Goal: Navigation & Orientation: Find specific page/section

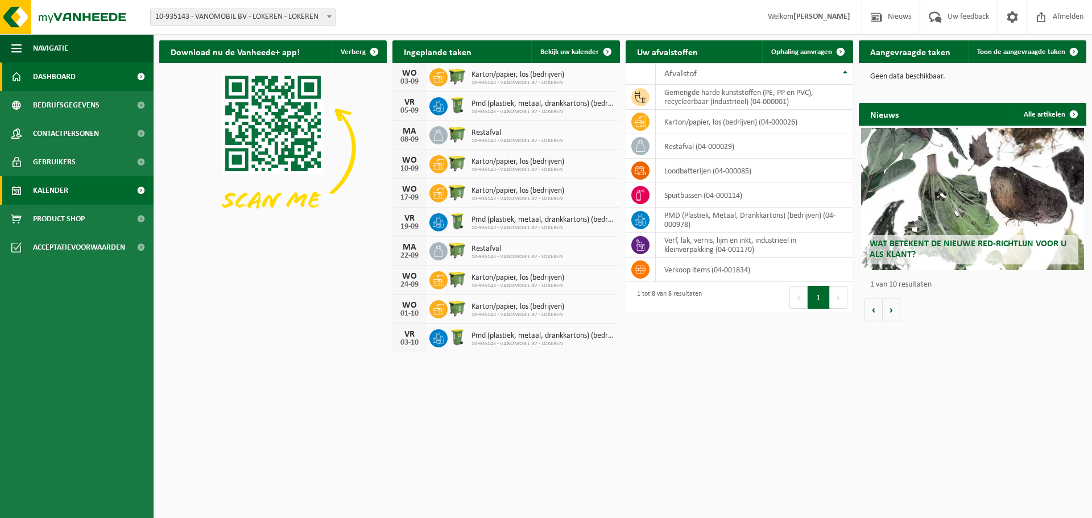
click at [54, 185] on span "Kalender" at bounding box center [50, 190] width 35 height 28
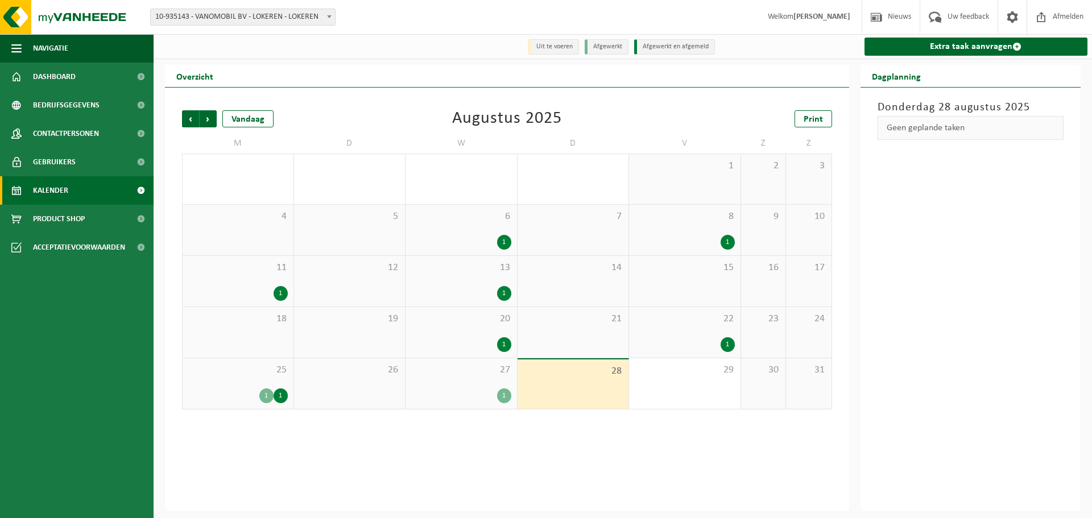
click at [245, 376] on span "25" at bounding box center [237, 370] width 99 height 13
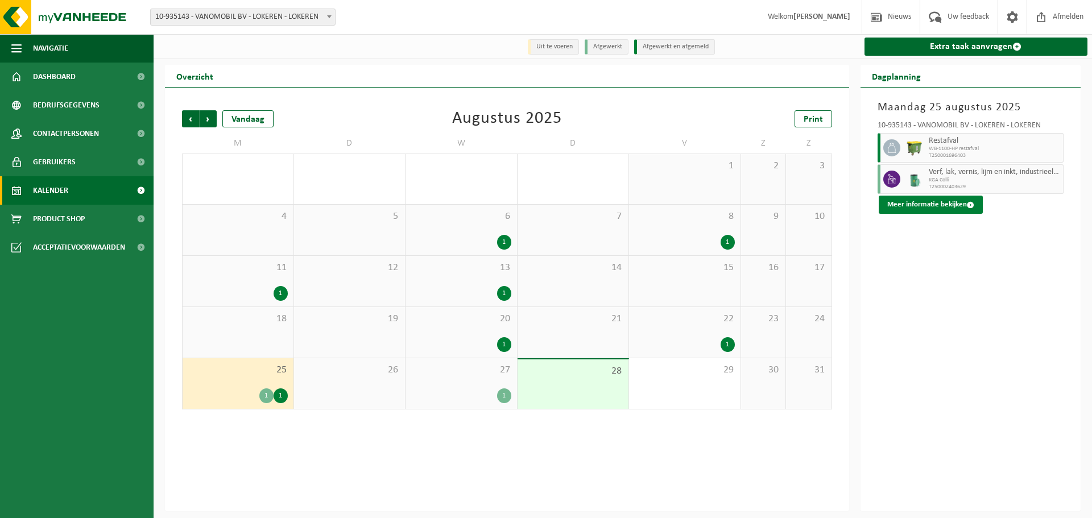
click at [940, 202] on button "Meer informatie bekijken" at bounding box center [930, 205] width 104 height 18
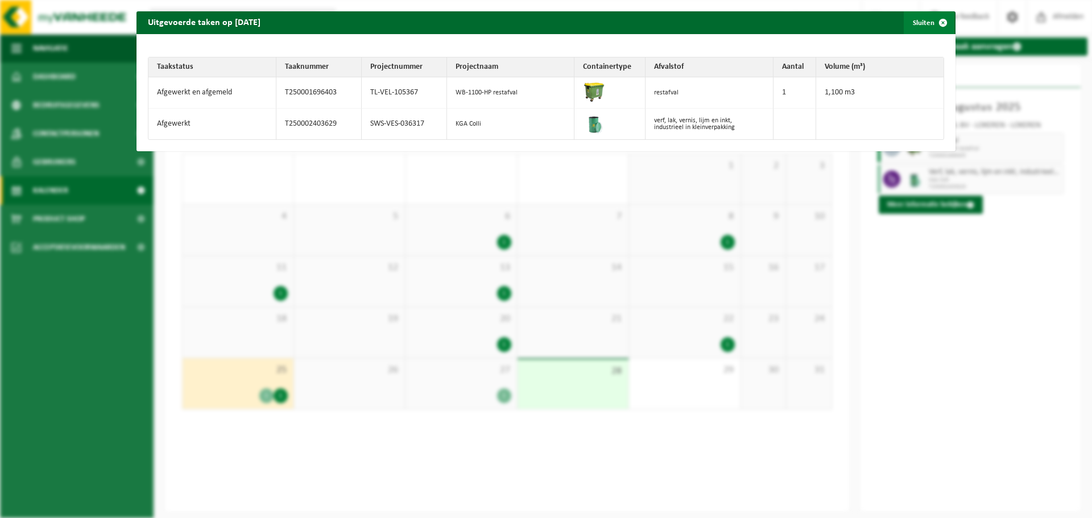
click at [935, 18] on span "button" at bounding box center [942, 22] width 23 height 23
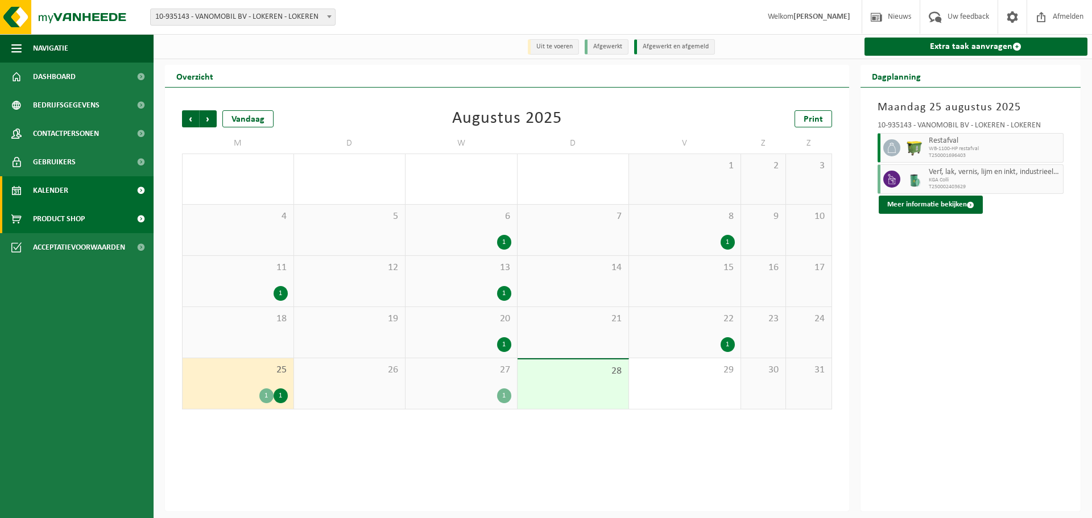
click at [60, 210] on span "Product Shop" at bounding box center [59, 219] width 52 height 28
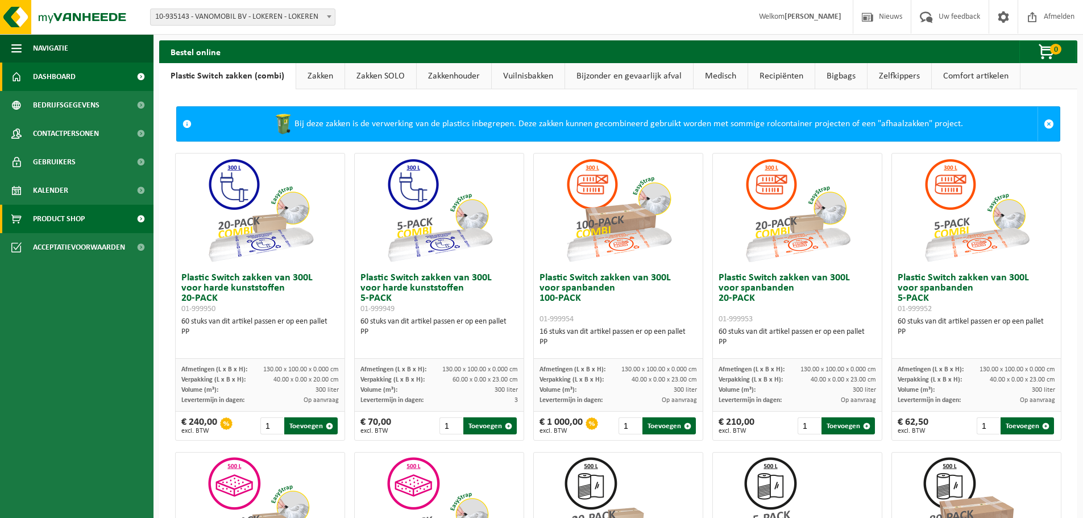
click at [58, 80] on span "Dashboard" at bounding box center [54, 77] width 43 height 28
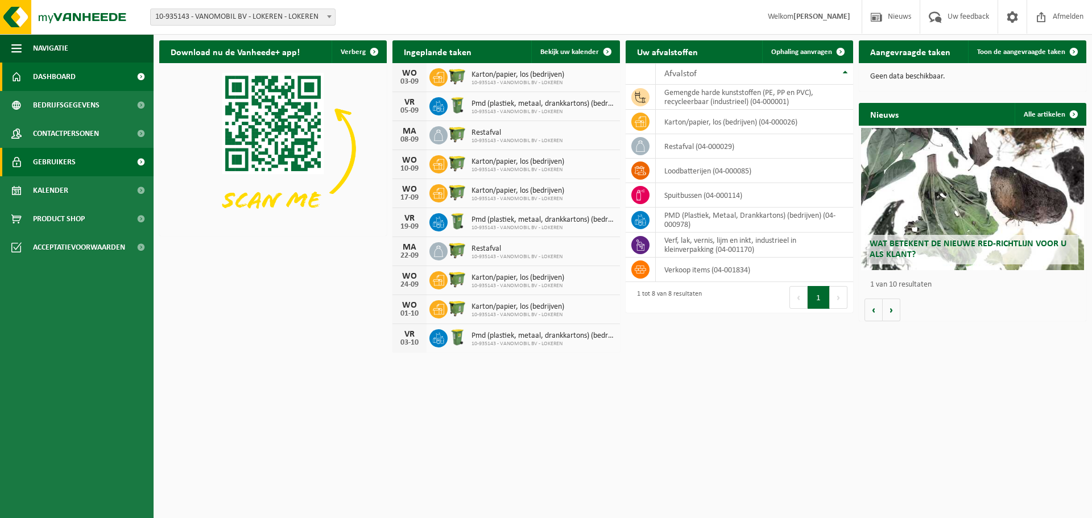
click at [48, 158] on span "Gebruikers" at bounding box center [54, 162] width 43 height 28
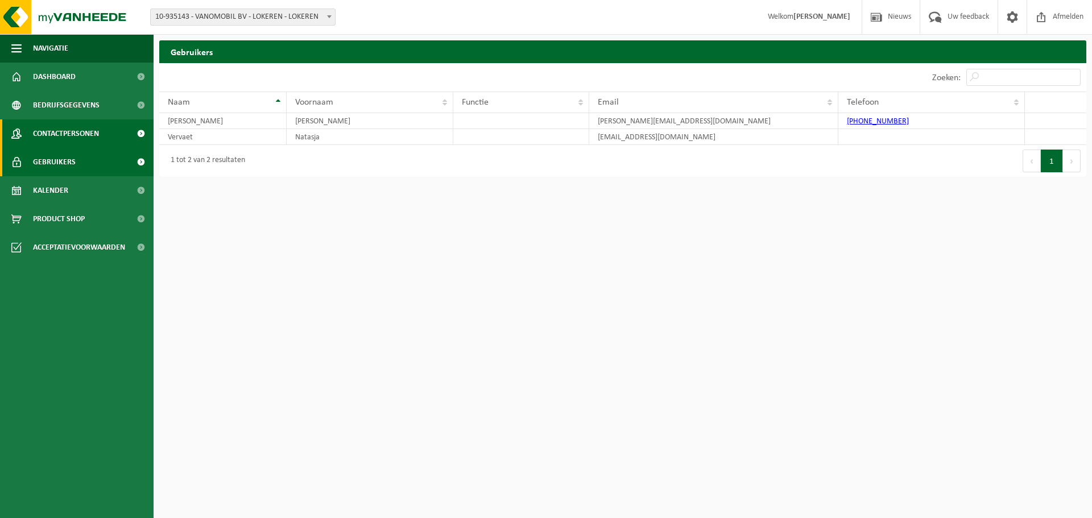
click at [44, 135] on span "Contactpersonen" at bounding box center [66, 133] width 66 height 28
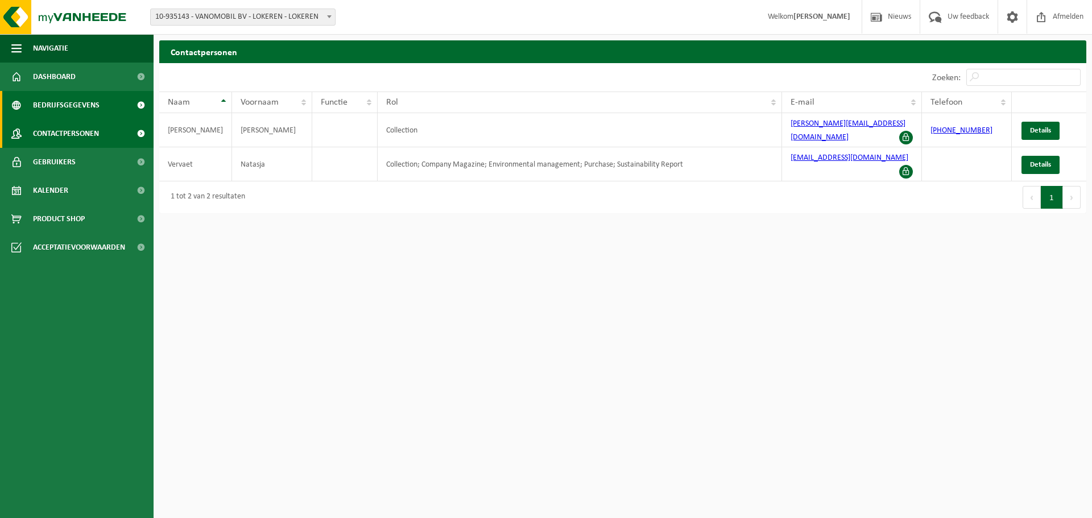
click at [43, 104] on span "Bedrijfsgegevens" at bounding box center [66, 105] width 67 height 28
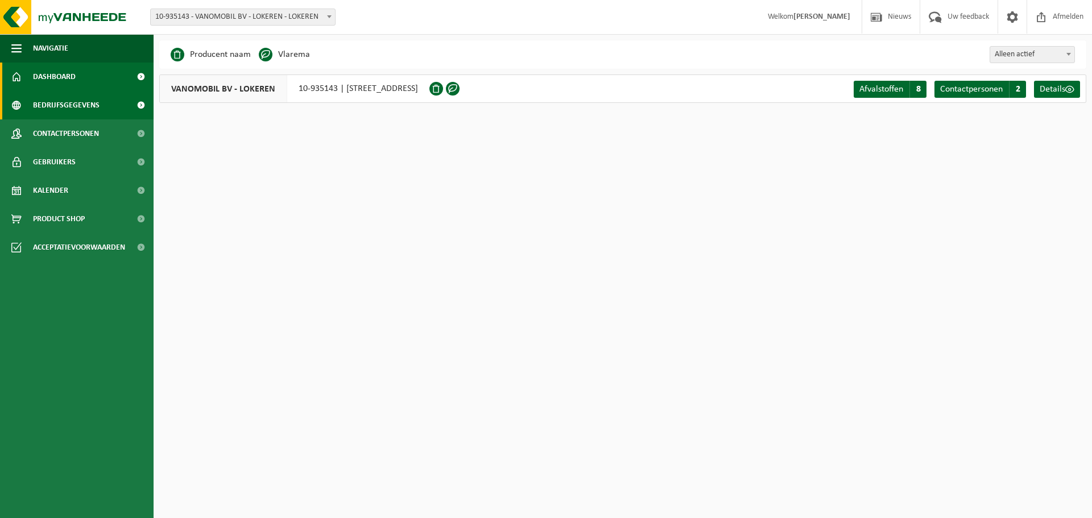
click at [72, 78] on span "Dashboard" at bounding box center [54, 77] width 43 height 28
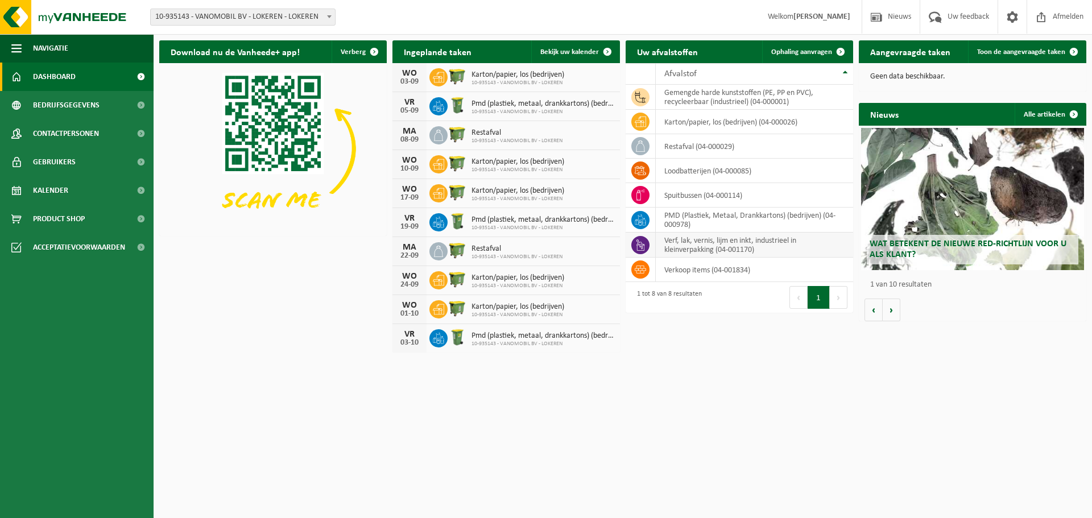
click at [699, 248] on td "verf, lak, vernis, lijm en inkt, industrieel in kleinverpakking (04-001170)" at bounding box center [754, 245] width 197 height 25
click at [697, 252] on td "verf, lak, vernis, lijm en inkt, industrieel in kleinverpakking (04-001170)" at bounding box center [754, 245] width 197 height 25
click at [67, 188] on span "Kalender" at bounding box center [50, 190] width 35 height 28
